Goal: Complete application form

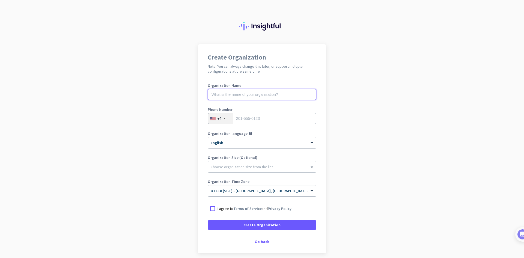
click at [232, 97] on input "text" at bounding box center [262, 94] width 109 height 11
type input "[PERSON_NAME] CPA"
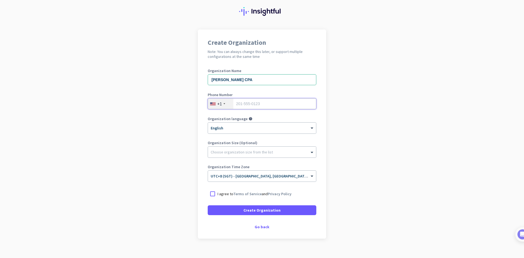
scroll to position [23, 0]
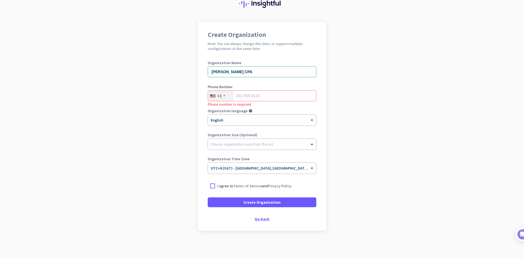
click at [266, 218] on div "Go back" at bounding box center [262, 219] width 109 height 4
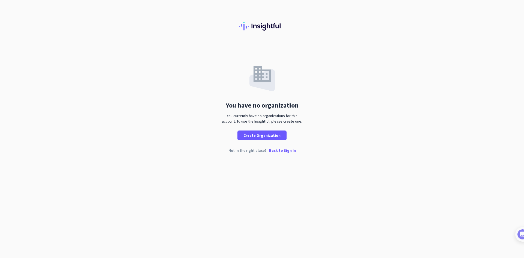
click at [290, 149] on p "Back to Sign In" at bounding box center [282, 150] width 27 height 4
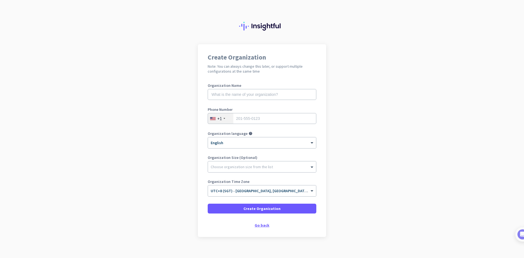
click at [257, 225] on div "Go back" at bounding box center [262, 225] width 109 height 4
